Goal: Transaction & Acquisition: Purchase product/service

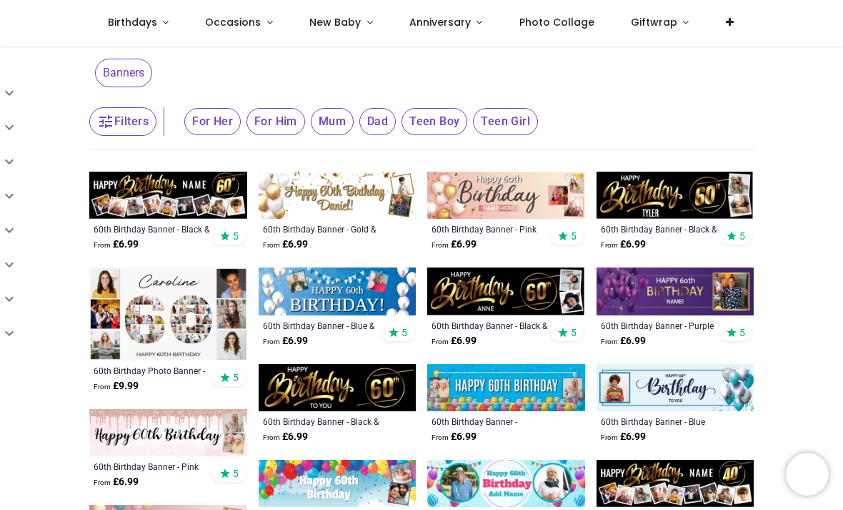
scroll to position [46, 0]
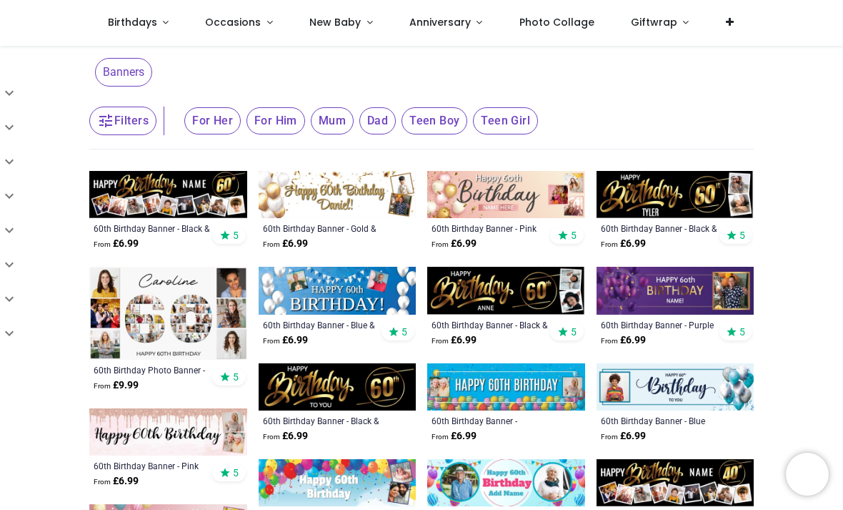
click at [354, 202] on img at bounding box center [338, 194] width 158 height 47
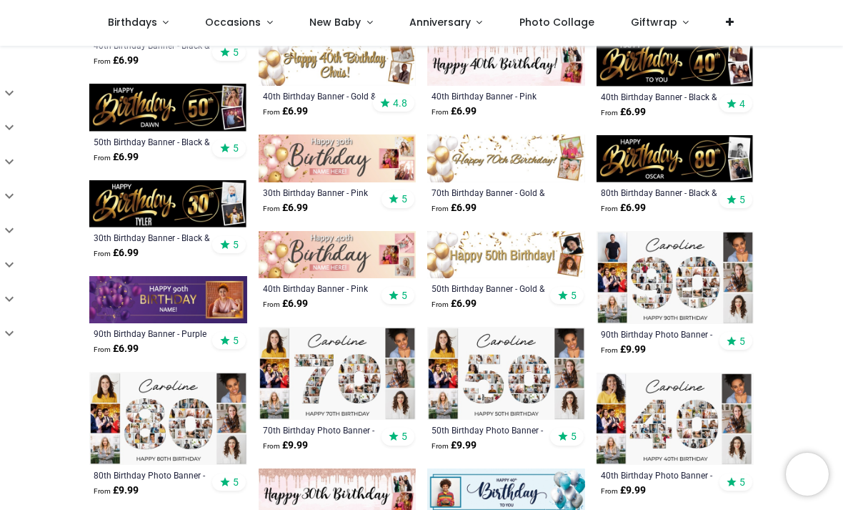
scroll to position [765, 0]
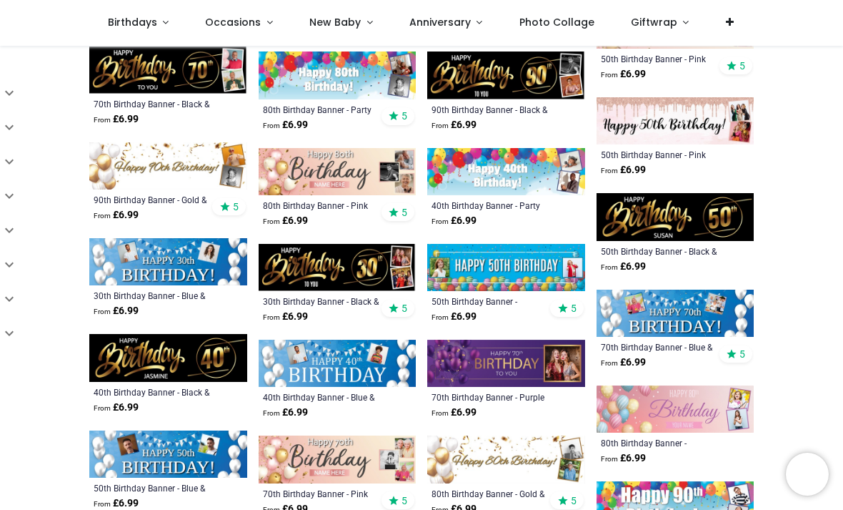
scroll to position [1365, 0]
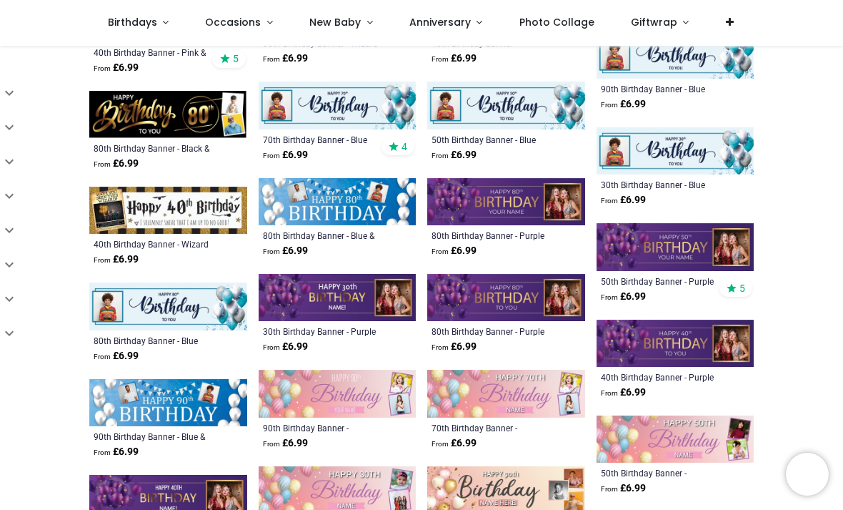
scroll to position [2006, 0]
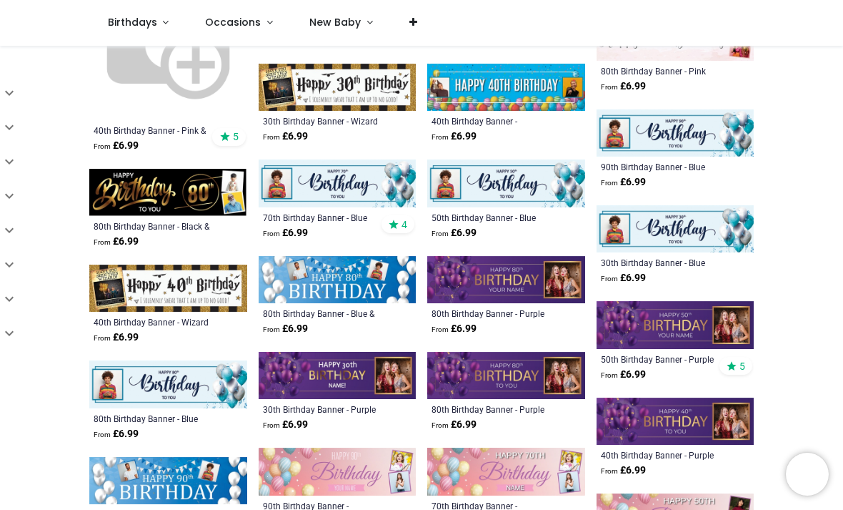
scroll to position [1931, 0]
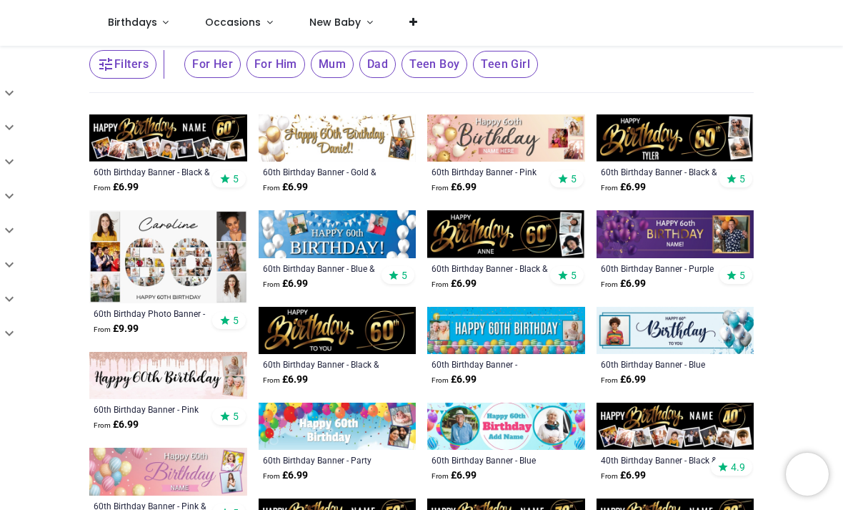
scroll to position [119, 0]
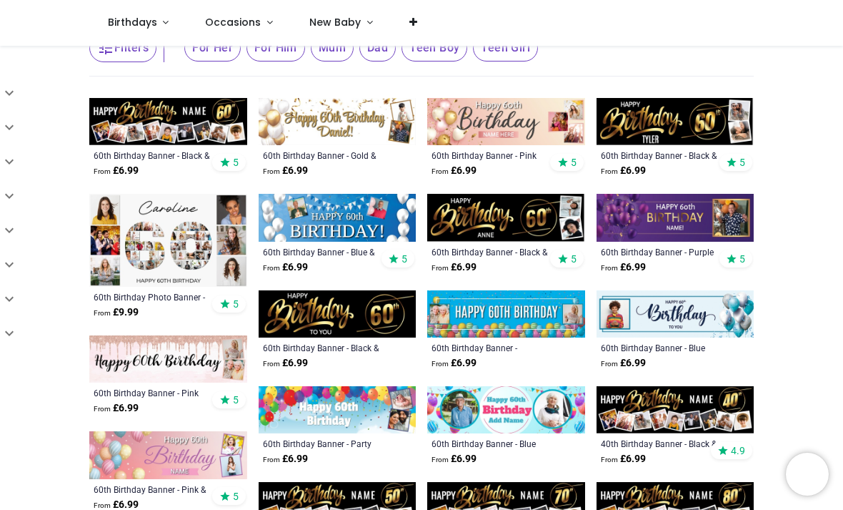
click at [506, 315] on img at bounding box center [506, 313] width 158 height 47
